Goal: Task Accomplishment & Management: Complete application form

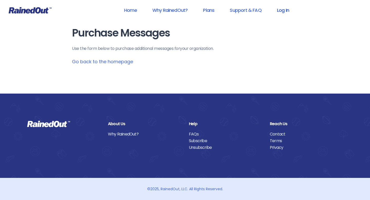
click at [282, 11] on link "Log In" at bounding box center [282, 10] width 25 height 12
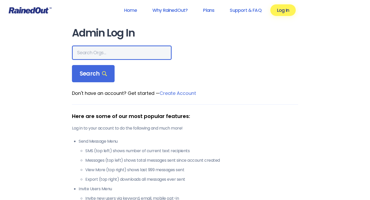
click at [96, 57] on input "text" at bounding box center [122, 52] width 100 height 14
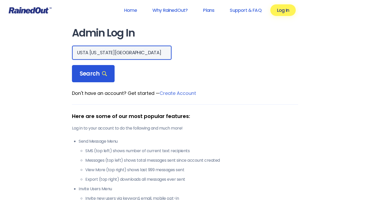
type input "USTA [US_STATE][GEOGRAPHIC_DATA]"
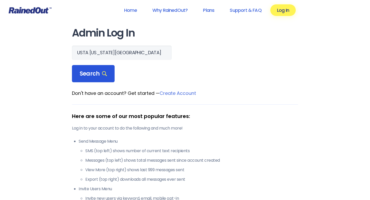
click at [90, 71] on span "Search" at bounding box center [93, 73] width 27 height 7
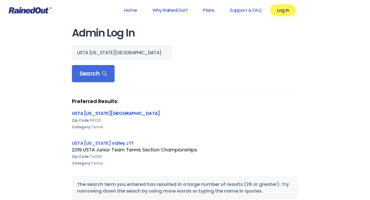
click at [95, 114] on link "USTA [US_STATE][GEOGRAPHIC_DATA]" at bounding box center [116, 113] width 88 height 6
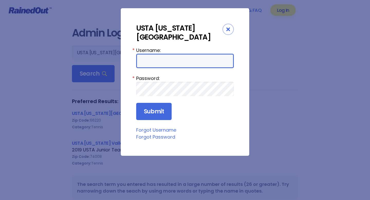
click at [161, 54] on input "Username:" at bounding box center [185, 61] width 98 height 14
type input "ustamv"
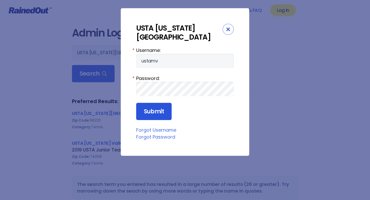
click at [144, 103] on input "Submit" at bounding box center [153, 111] width 35 height 17
